Goal: Find specific page/section: Find specific page/section

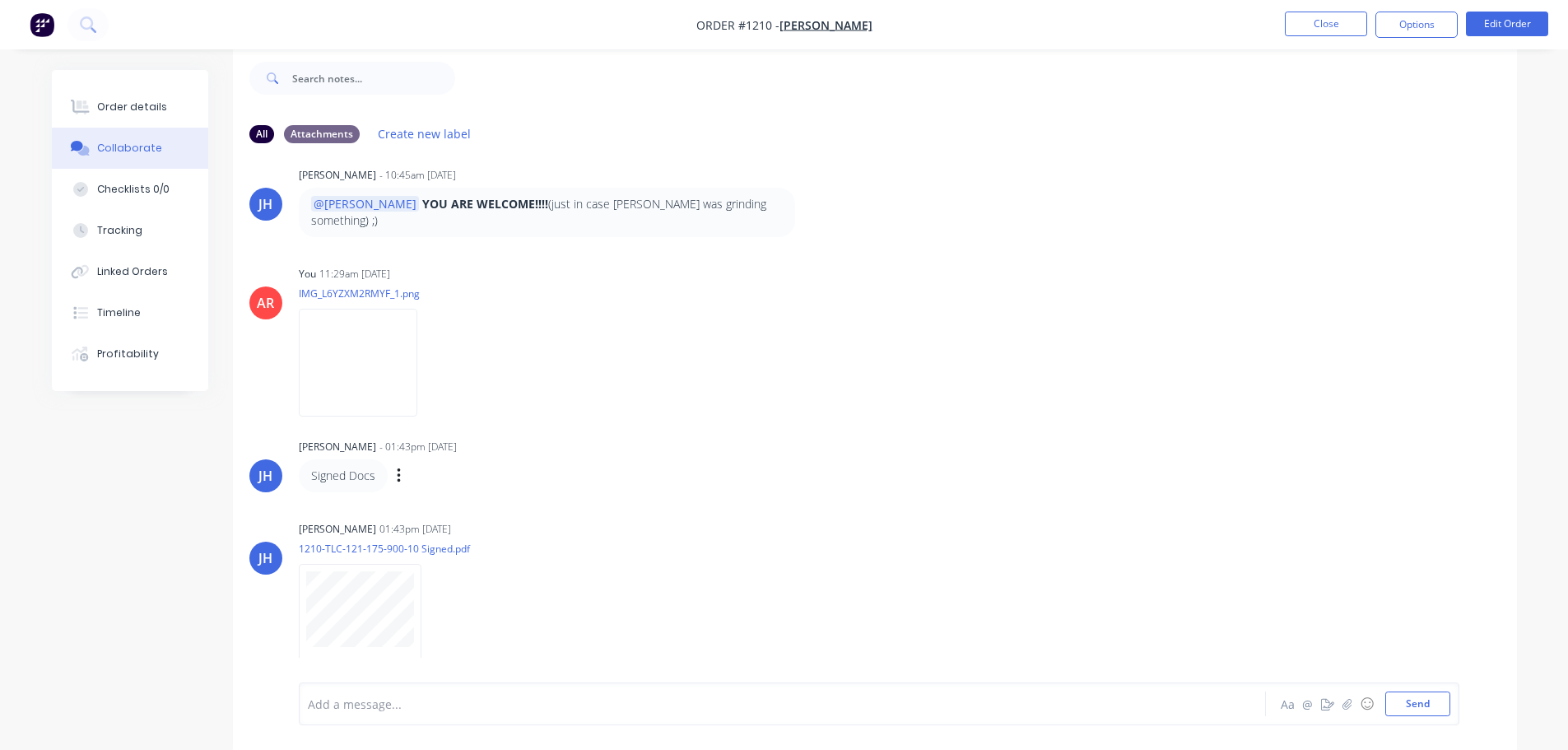
scroll to position [1232, 0]
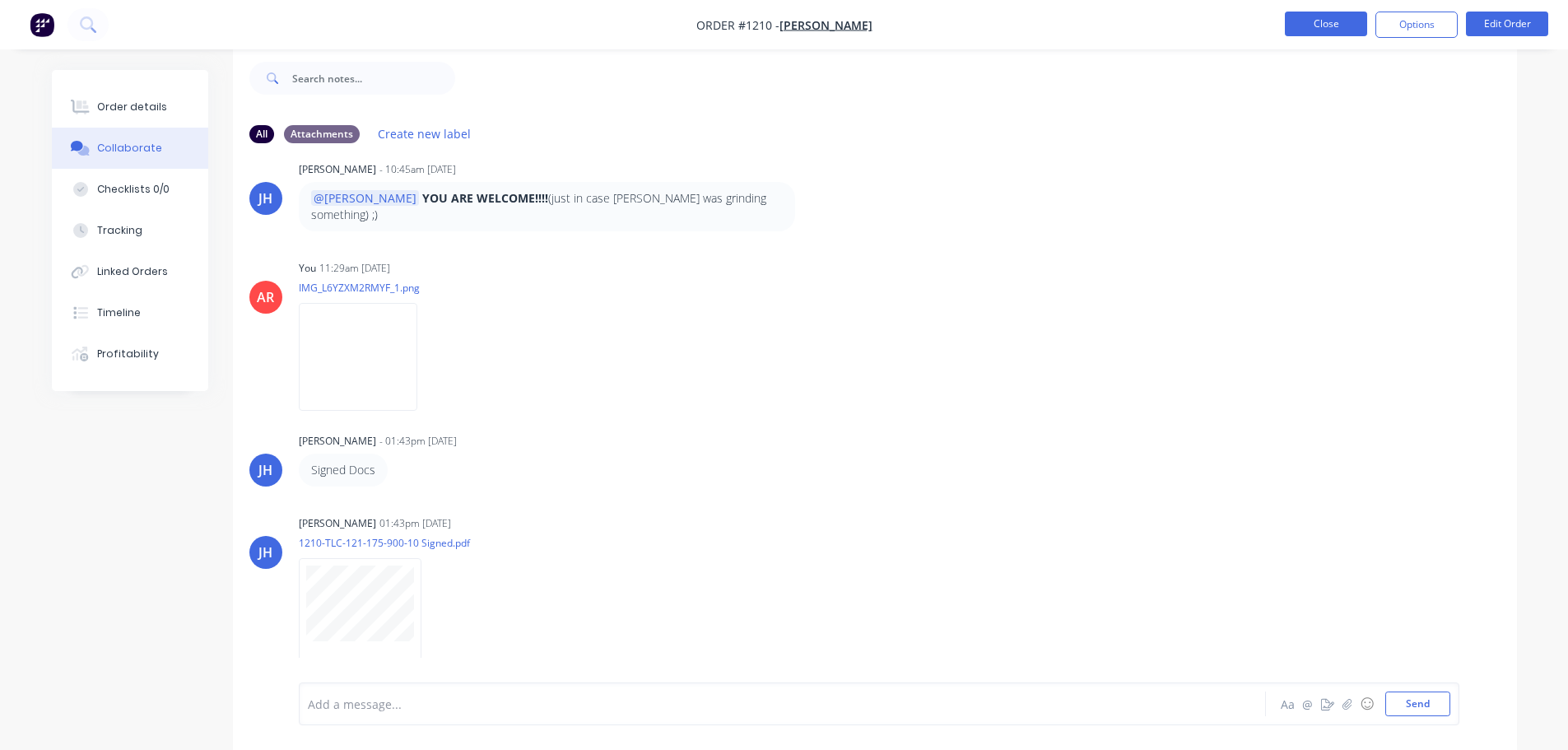
click at [1301, 31] on button "Close" at bounding box center [1326, 24] width 82 height 25
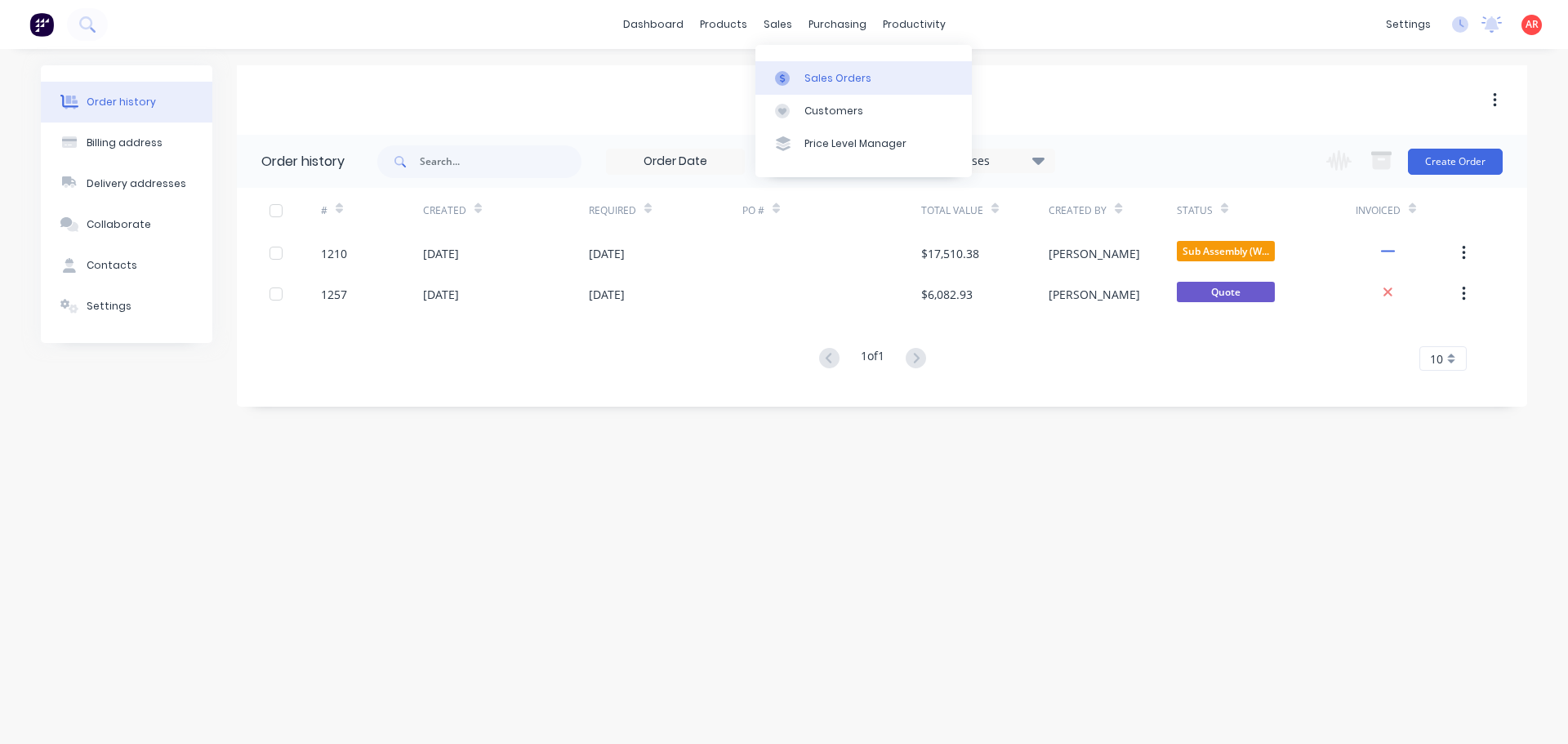
click at [821, 86] on link "Sales Orders" at bounding box center [863, 78] width 216 height 33
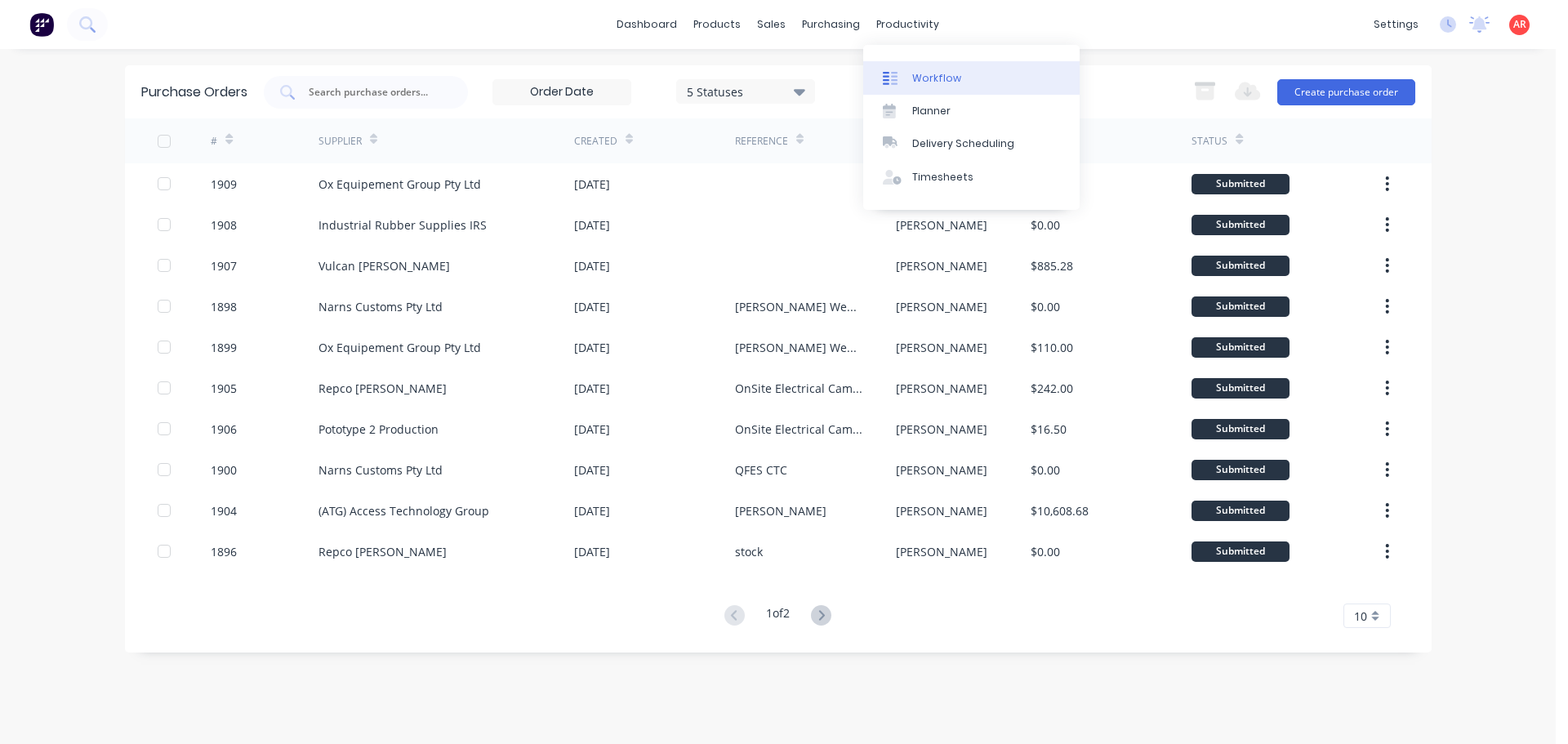
click at [914, 71] on div "Workflow" at bounding box center [936, 78] width 49 height 14
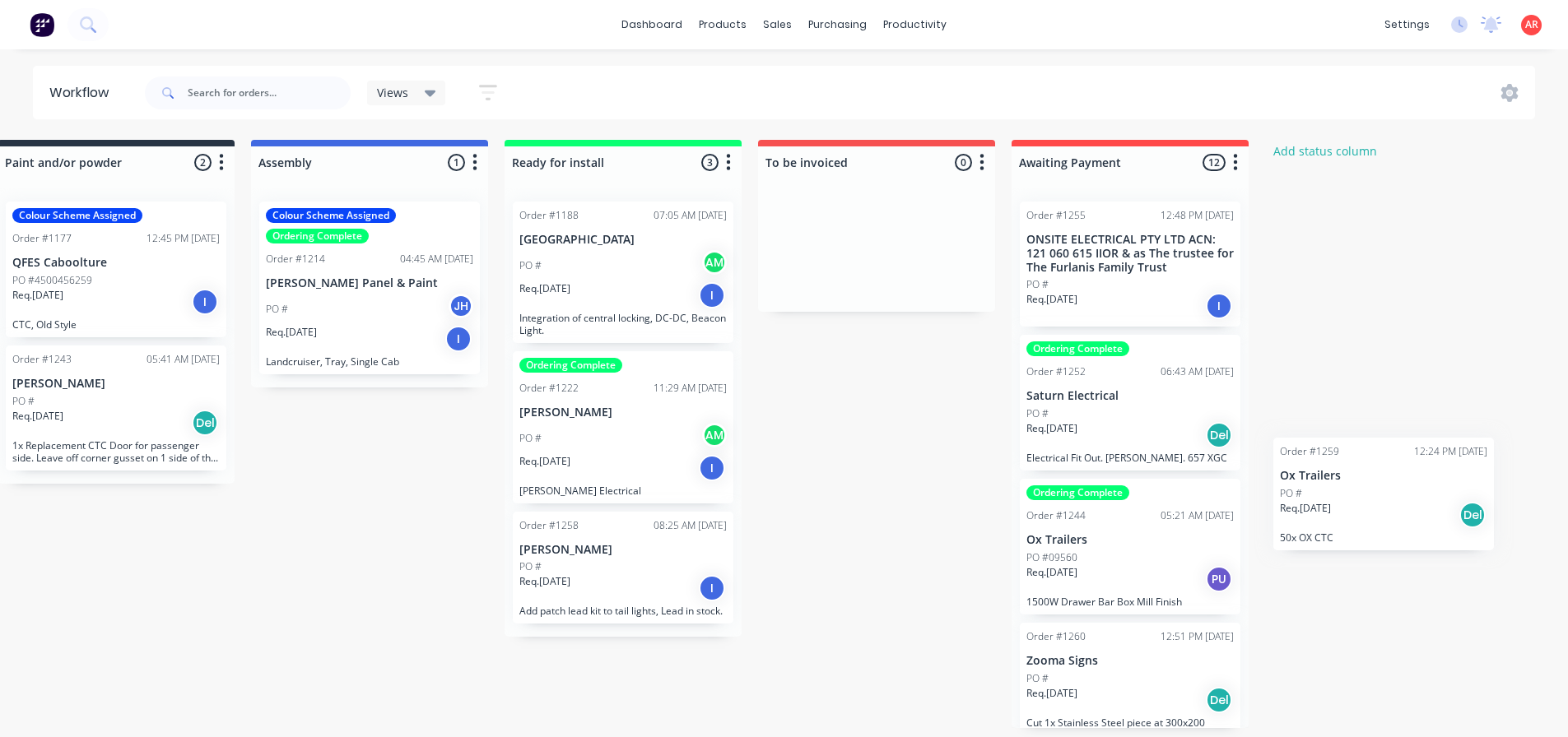
scroll to position [0, 1563]
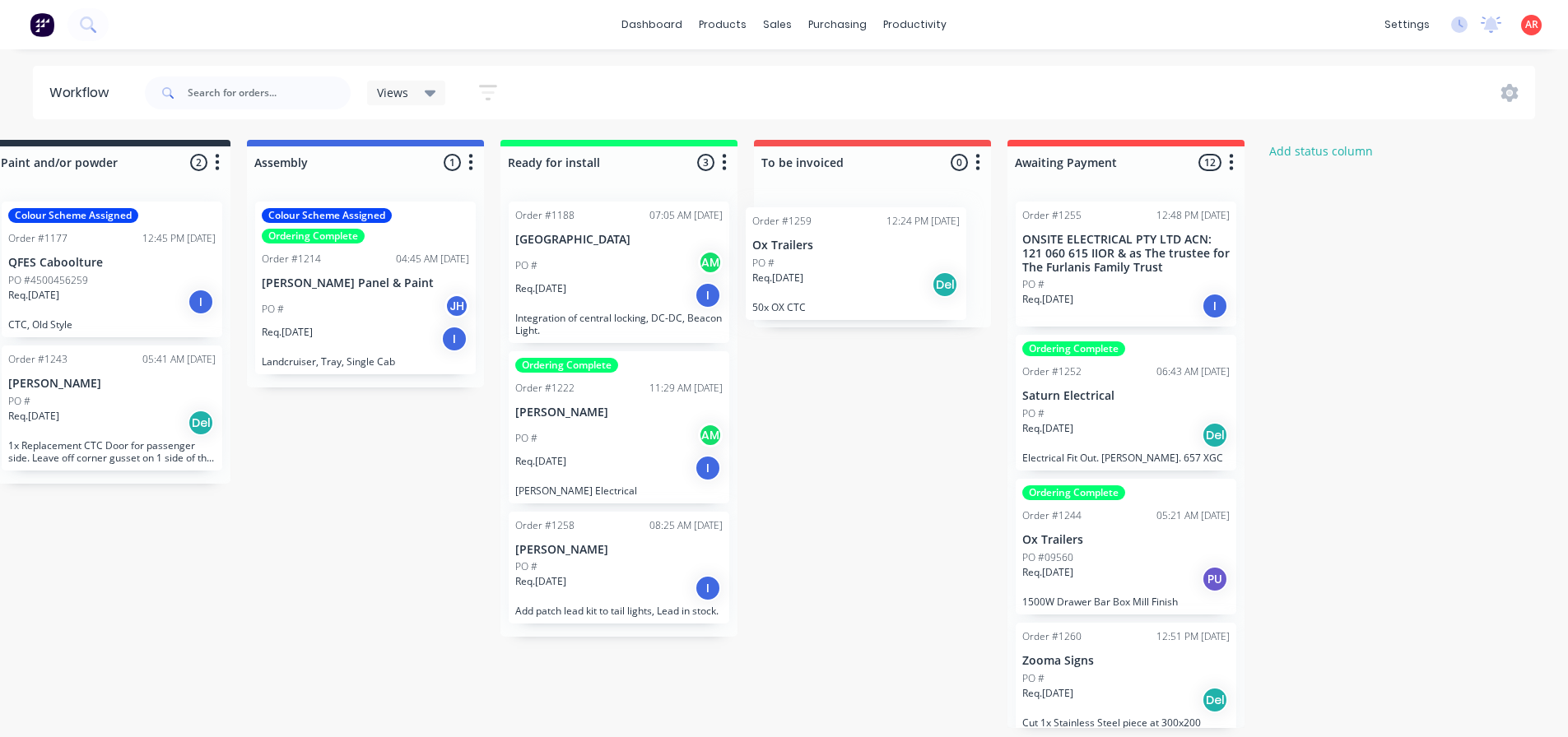
drag, startPoint x: 376, startPoint y: 428, endPoint x: 824, endPoint y: 275, distance: 473.4
click at [824, 275] on div "Submitted 1 Status colour #B7D3F3 hex #B7D3F3 Save Cancel Summaries Total order…" at bounding box center [36, 434] width 3223 height 588
click at [849, 291] on div "Req. 26/09/25 Del" at bounding box center [872, 279] width 207 height 28
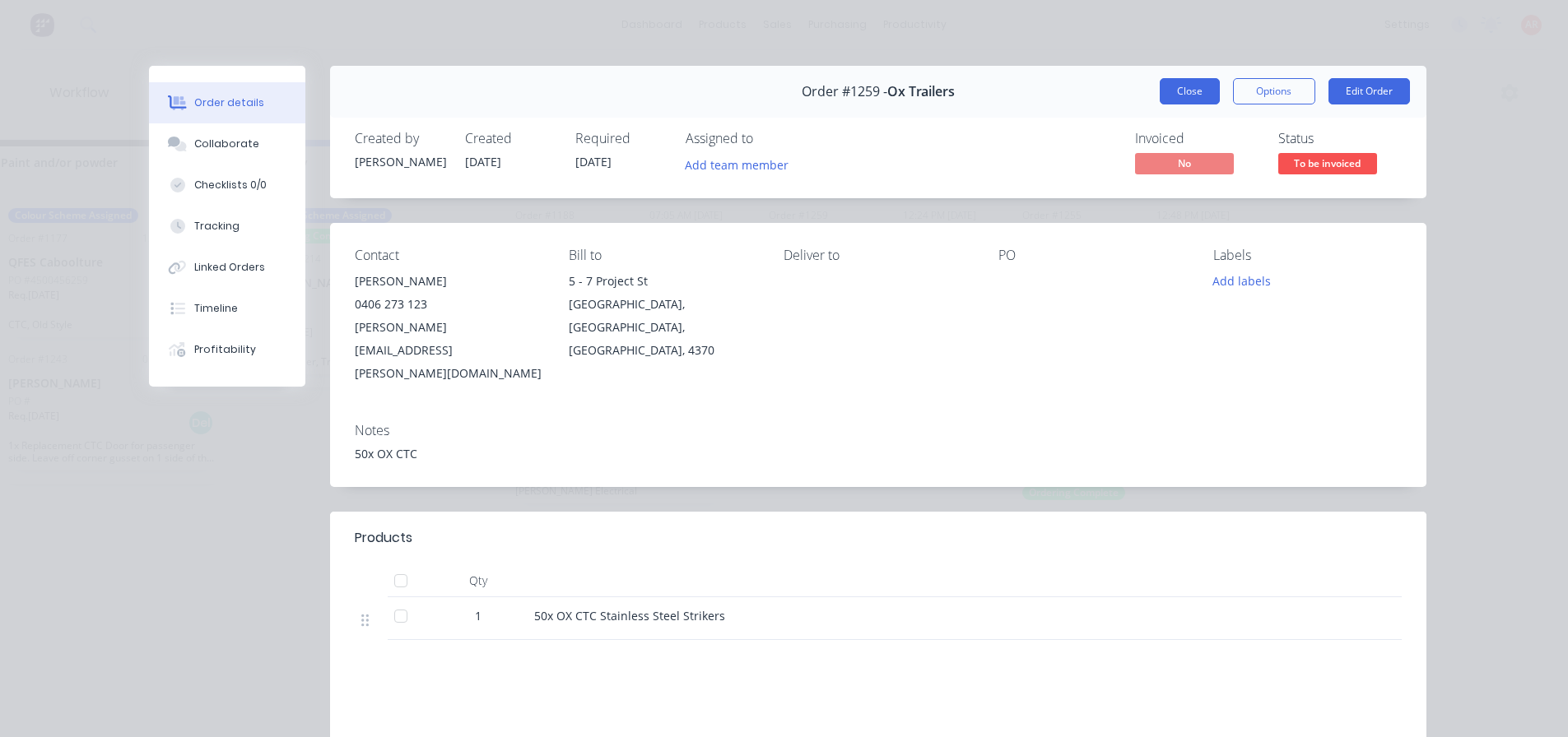
click at [1169, 93] on button "Close" at bounding box center [1190, 91] width 60 height 26
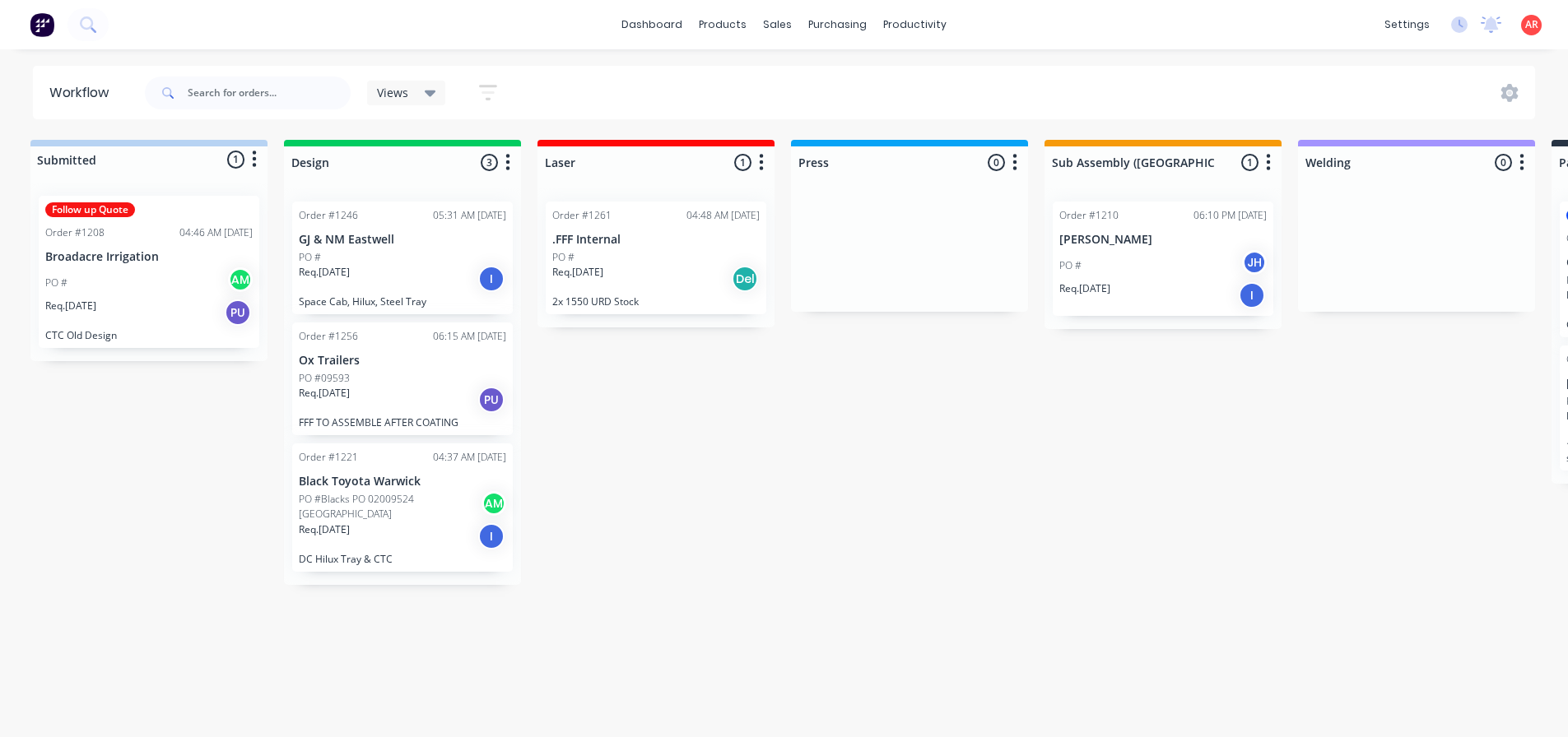
scroll to position [0, 0]
